Goal: Navigation & Orientation: Find specific page/section

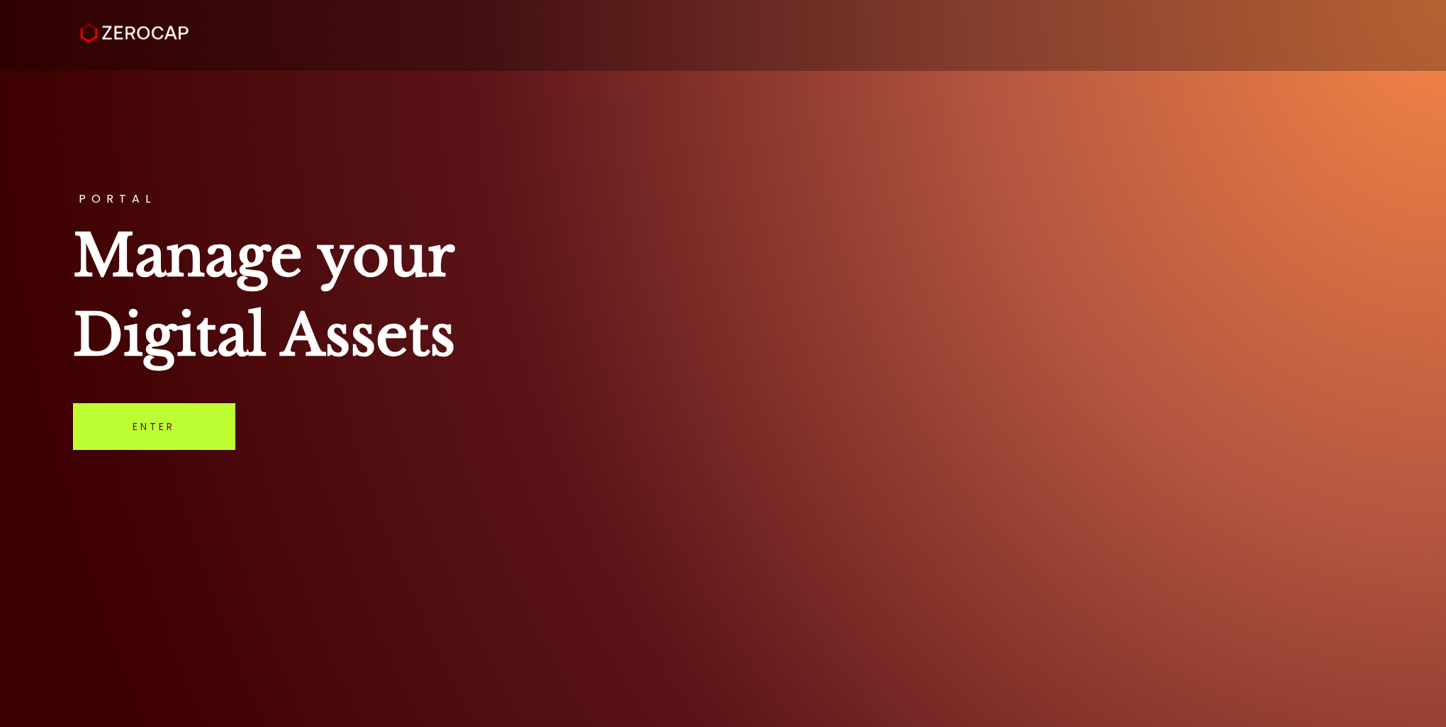
click at [189, 421] on link "Enter" at bounding box center [154, 426] width 162 height 47
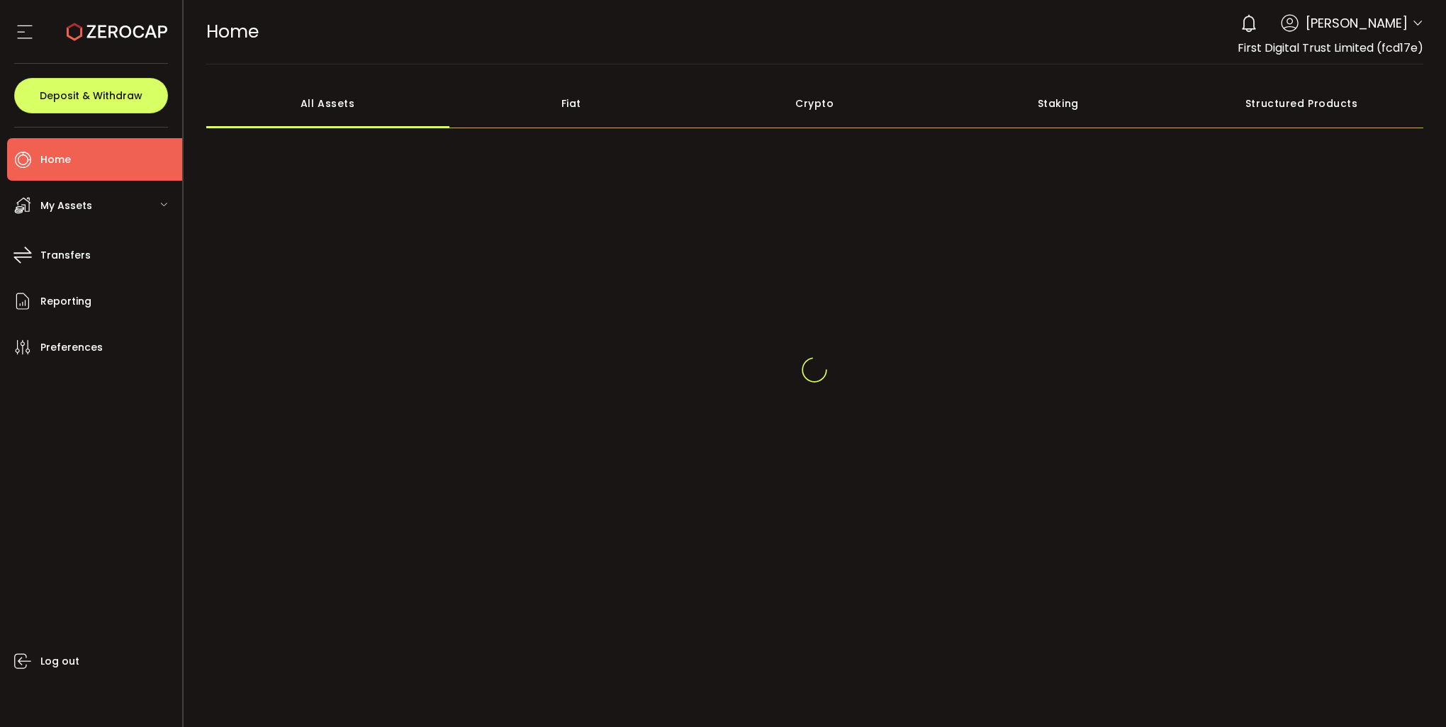
click at [568, 106] on div "Fiat" at bounding box center [571, 104] width 244 height 50
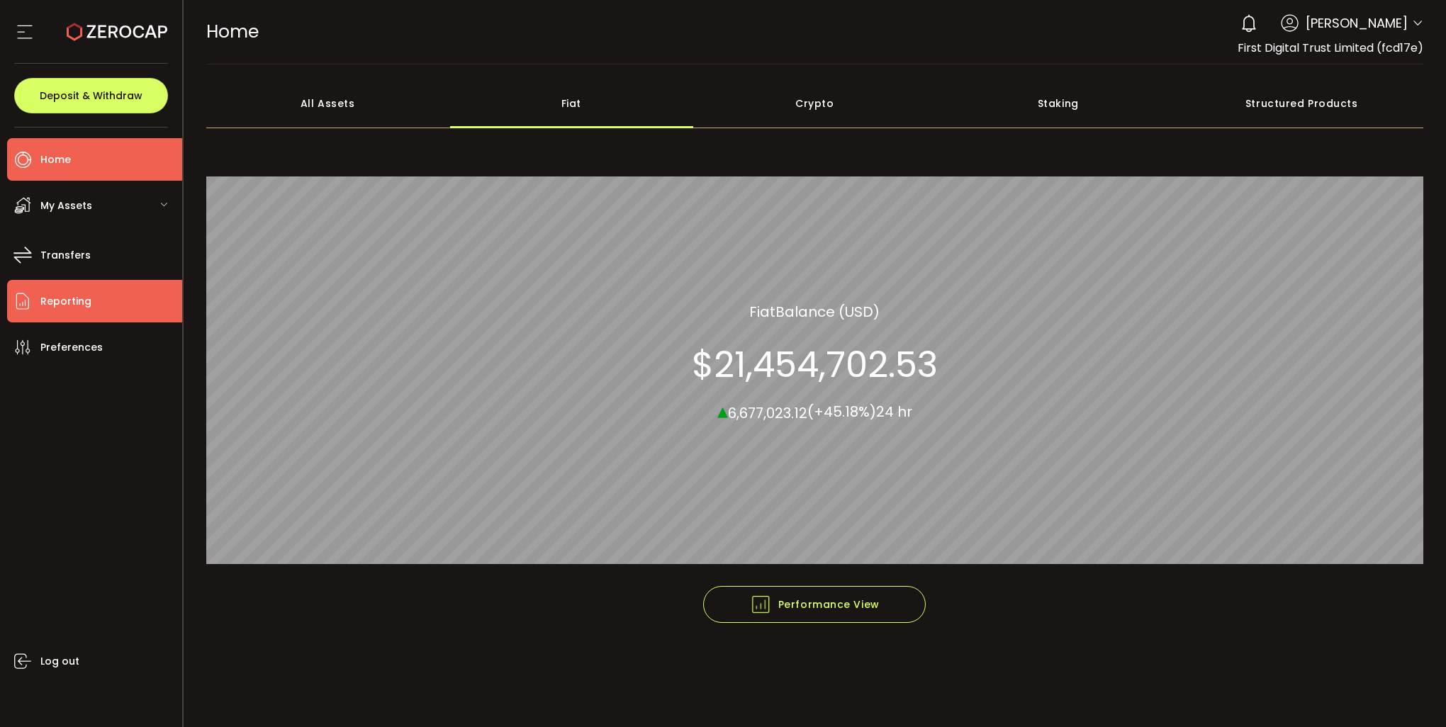
click at [82, 308] on span "Reporting" at bounding box center [65, 301] width 51 height 21
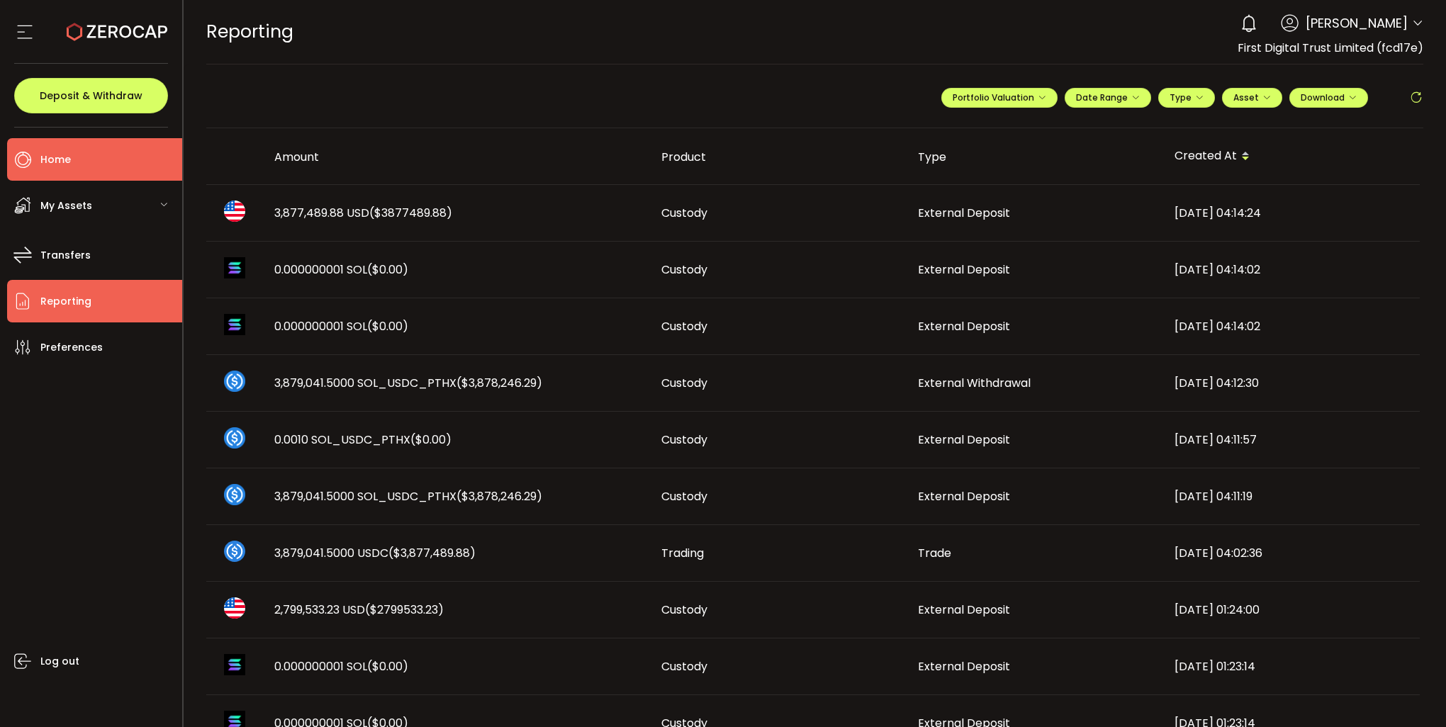
click at [94, 165] on li "Home" at bounding box center [94, 159] width 175 height 43
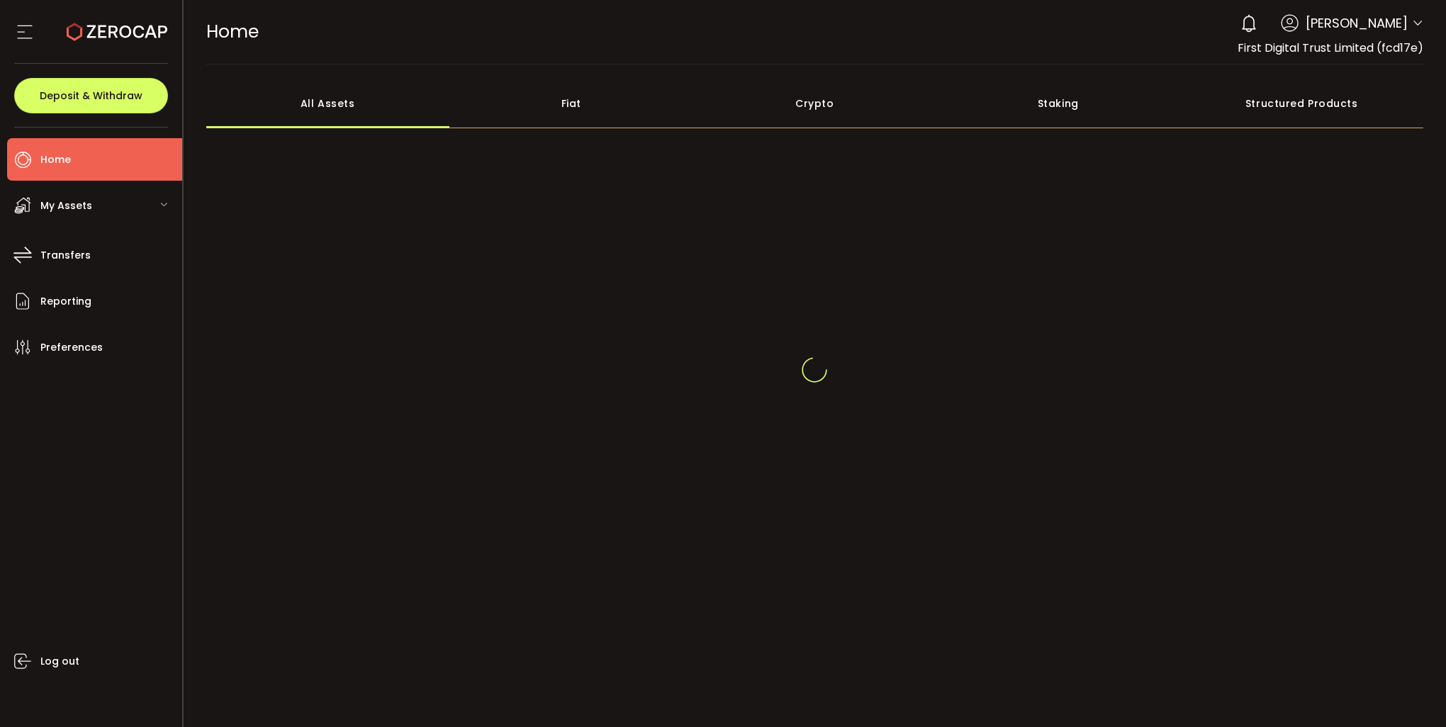
click at [573, 103] on div "Fiat" at bounding box center [571, 104] width 244 height 50
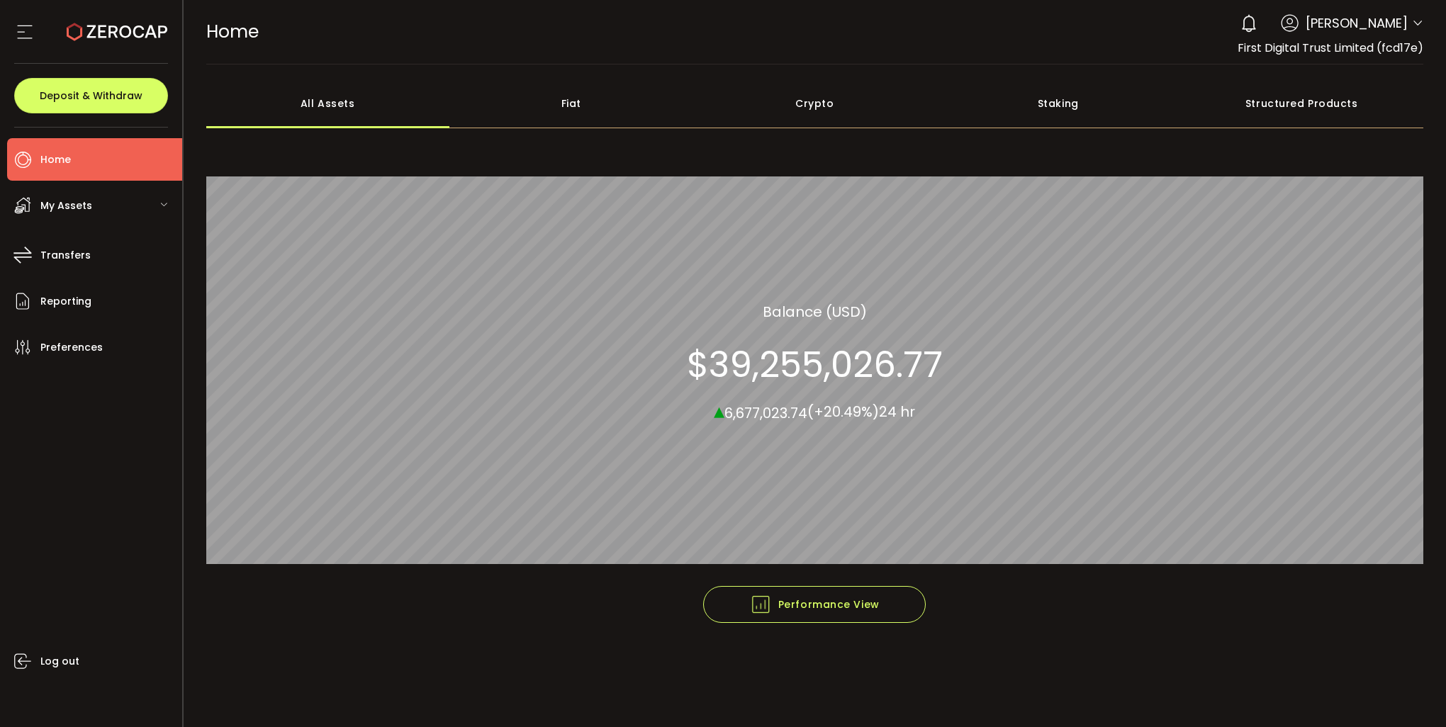
click at [573, 102] on div "Fiat" at bounding box center [571, 104] width 244 height 50
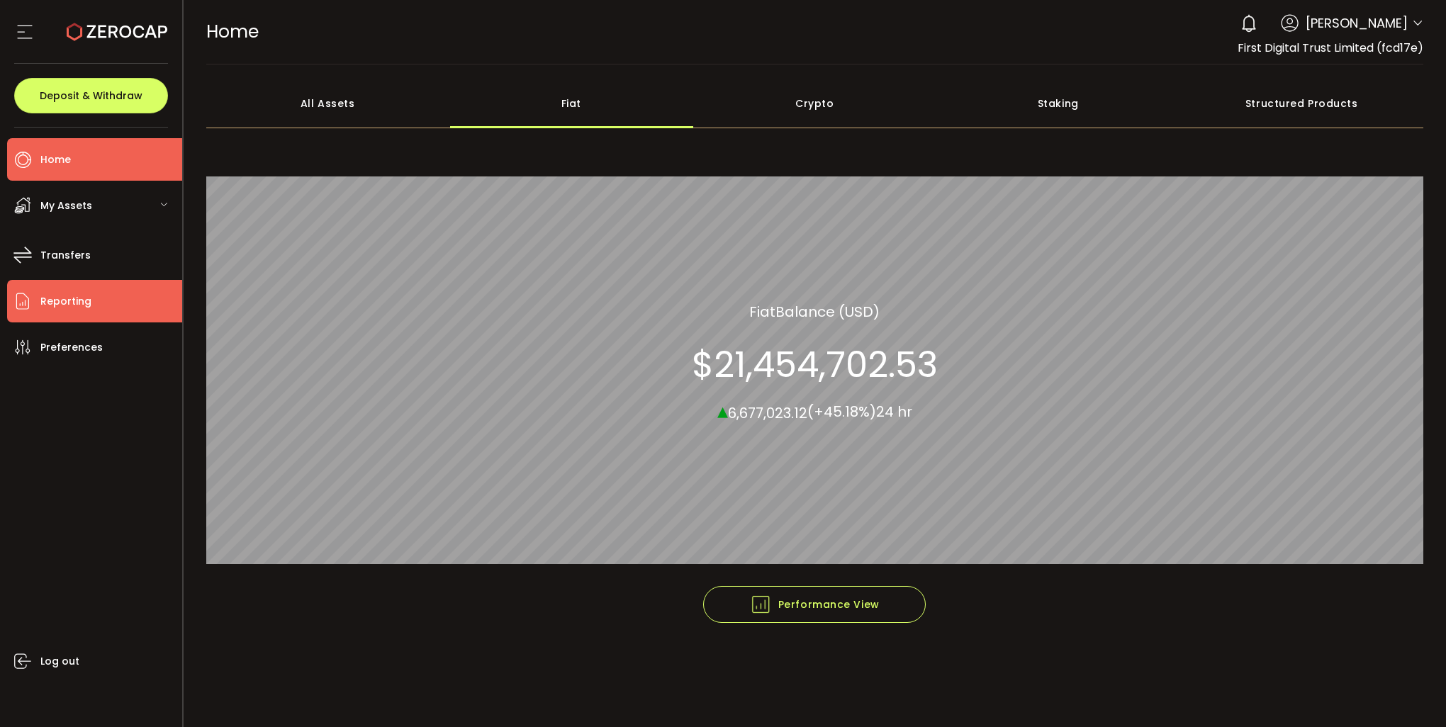
click at [133, 299] on li "Reporting" at bounding box center [94, 301] width 175 height 43
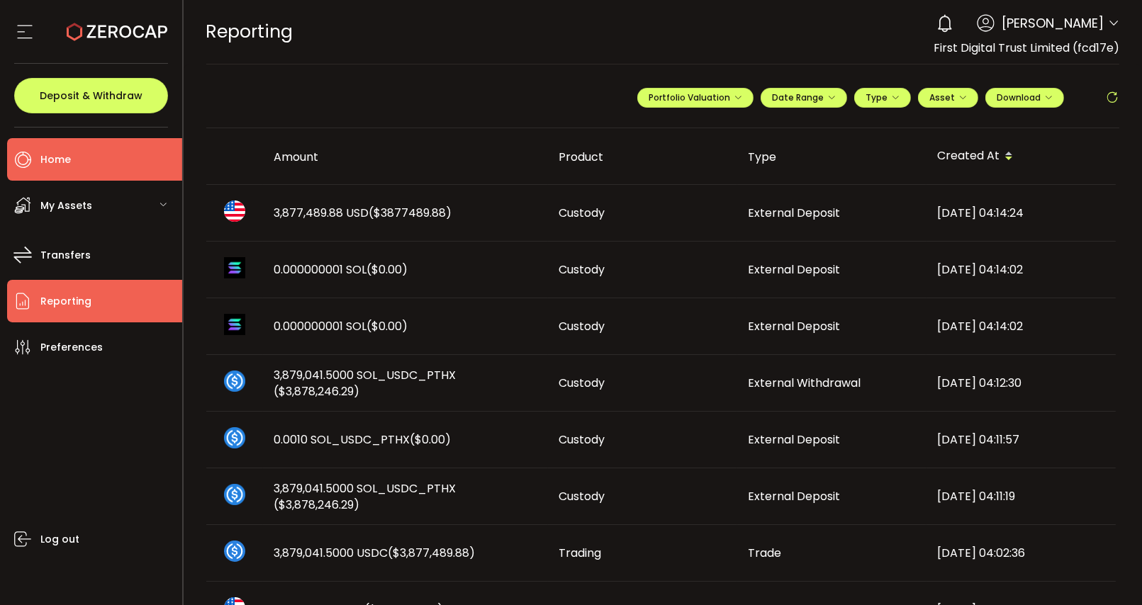
click at [112, 167] on li "Home" at bounding box center [94, 159] width 175 height 43
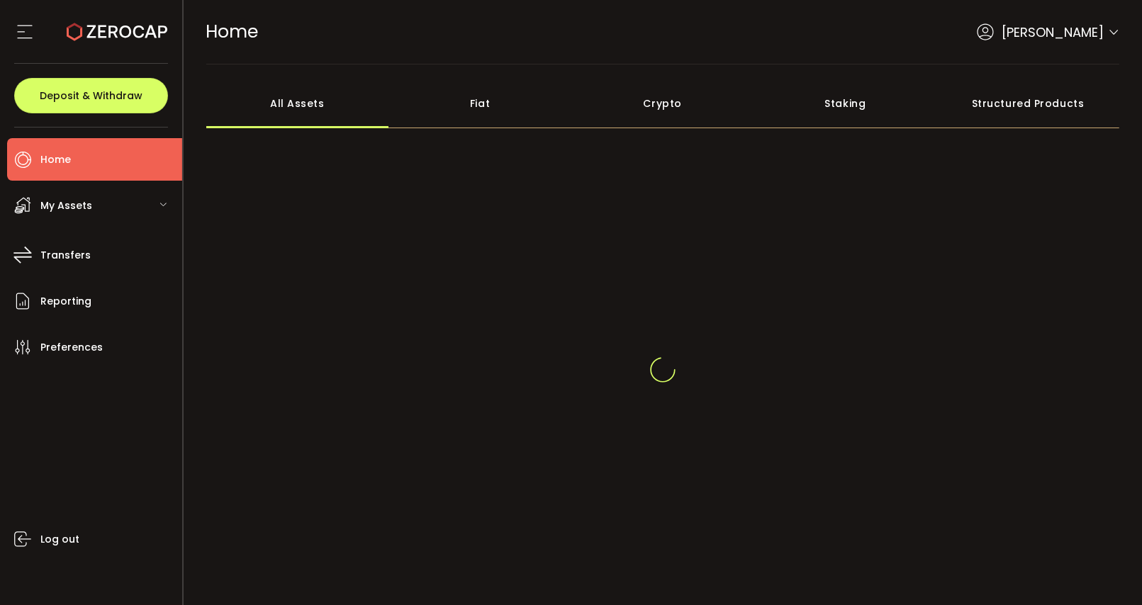
click at [469, 110] on div "Fiat" at bounding box center [479, 104] width 183 height 50
